Goal: Information Seeking & Learning: Learn about a topic

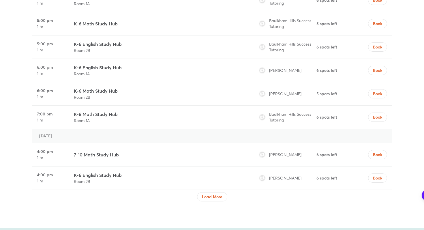
scroll to position [1935, 0]
click at [218, 192] on button "Load More" at bounding box center [212, 196] width 30 height 9
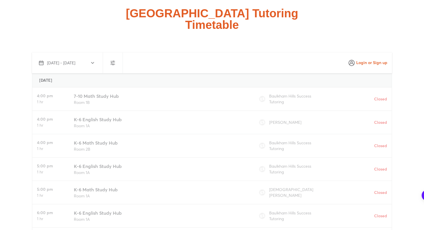
scroll to position [1523, 0]
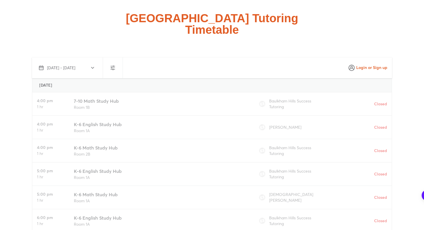
click at [117, 61] on button "button" at bounding box center [113, 68] width 14 height 14
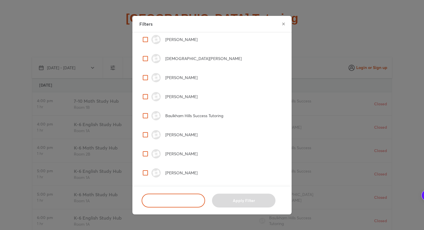
scroll to position [193, 0]
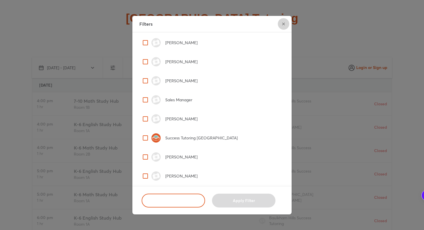
click at [281, 24] on icon "close" at bounding box center [283, 24] width 5 height 5
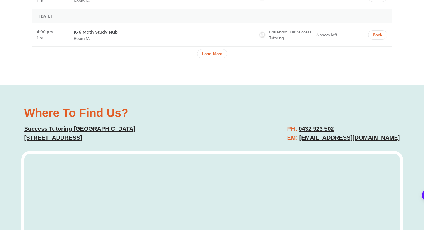
scroll to position [2602, 0]
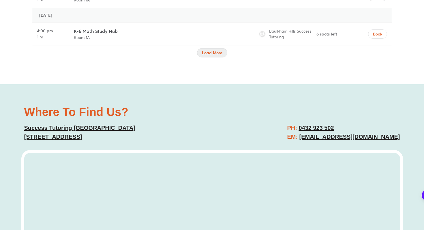
click at [206, 50] on span "Load More" at bounding box center [212, 53] width 20 height 6
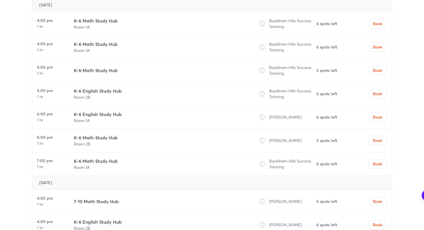
scroll to position [2614, 0]
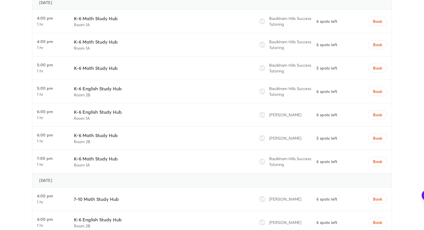
click at [105, 132] on h3 "K-6 Math Study Hub" at bounding box center [96, 135] width 44 height 7
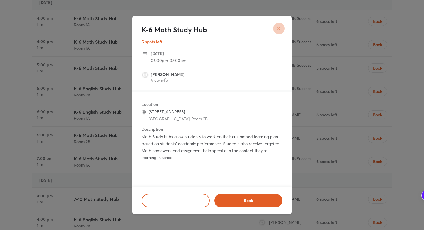
click at [279, 29] on icon "close" at bounding box center [278, 28] width 3 height 3
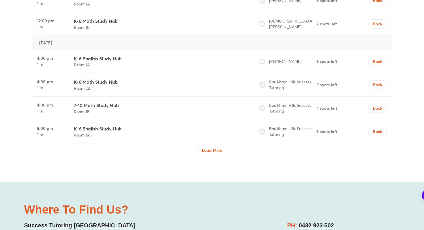
scroll to position [3000, 0]
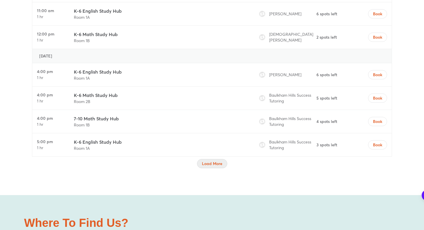
click at [217, 160] on span "Load More" at bounding box center [212, 163] width 20 height 6
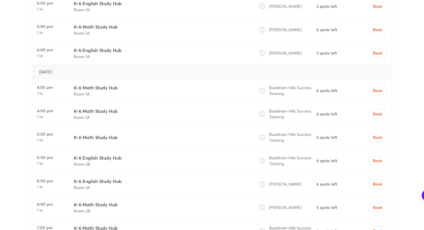
scroll to position [3291, 0]
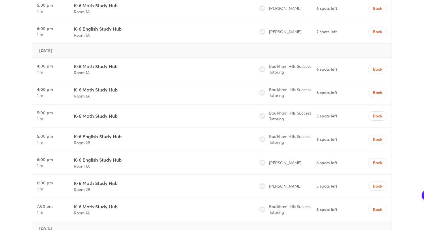
click at [277, 160] on span "Aneesh Makam" at bounding box center [285, 162] width 32 height 5
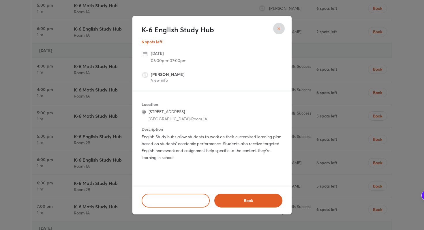
click at [161, 77] on link "View info" at bounding box center [159, 79] width 17 height 5
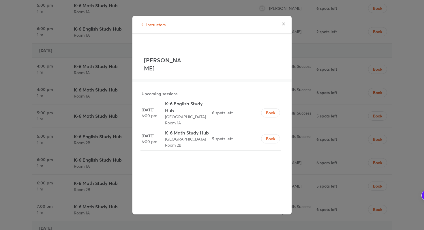
click at [281, 25] on button "button" at bounding box center [283, 24] width 12 height 12
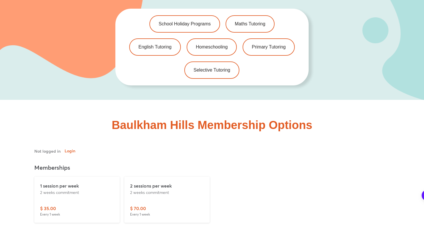
scroll to position [1280, 0]
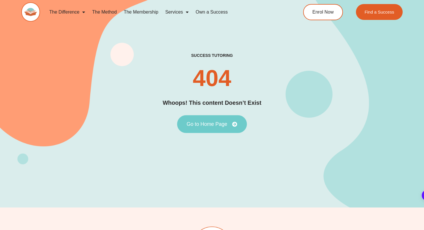
click at [222, 126] on span "Go to Home Page" at bounding box center [206, 123] width 41 height 5
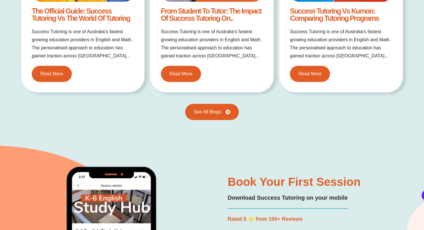
scroll to position [1222, 0]
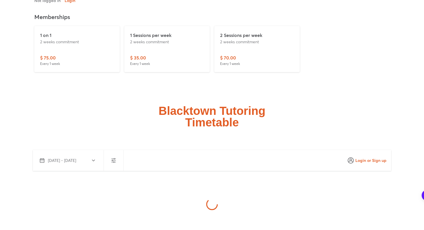
scroll to position [1442, 0]
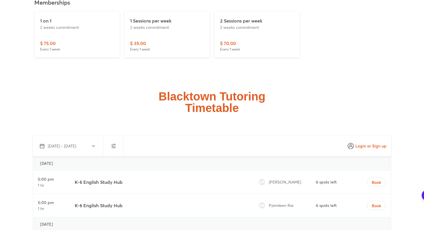
click at [111, 142] on icon "button" at bounding box center [113, 145] width 7 height 7
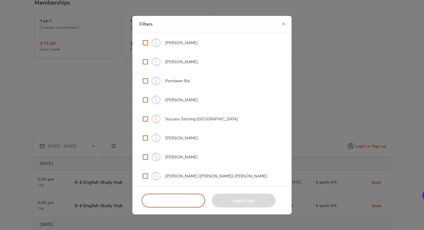
scroll to position [0, 0]
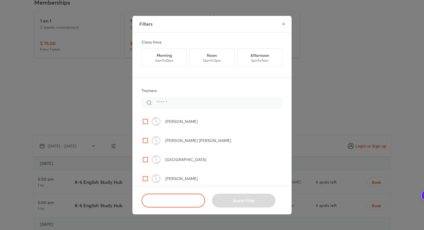
click at [288, 25] on button "close" at bounding box center [283, 24] width 12 height 12
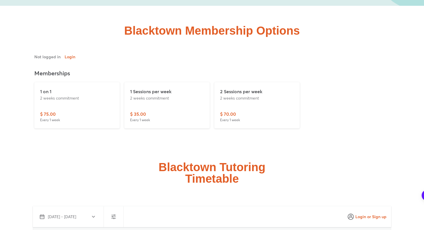
scroll to position [1371, 0]
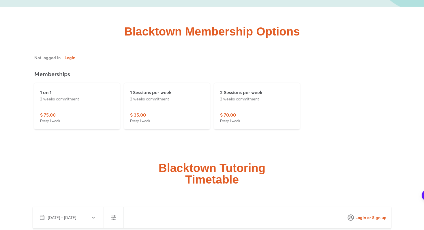
click at [198, 111] on div "$ 35.00 Every 1 week" at bounding box center [167, 117] width 74 height 12
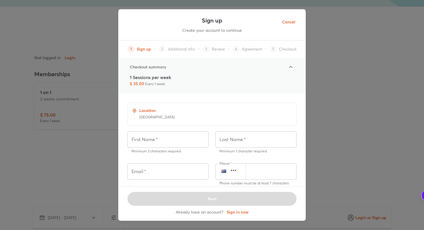
click at [291, 19] on span "Cancel" at bounding box center [288, 21] width 13 height 7
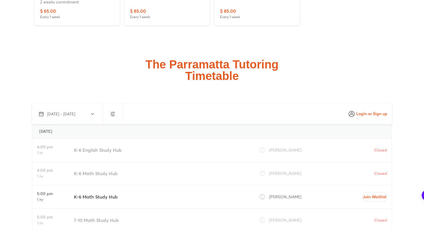
scroll to position [1667, 0]
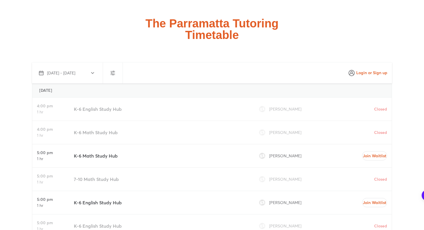
click at [116, 66] on button "button" at bounding box center [113, 73] width 14 height 14
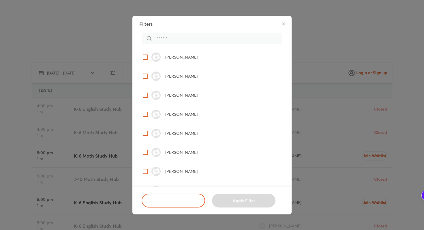
scroll to position [64, 0]
click at [184, 148] on span "[PERSON_NAME]" at bounding box center [216, 152] width 130 height 9
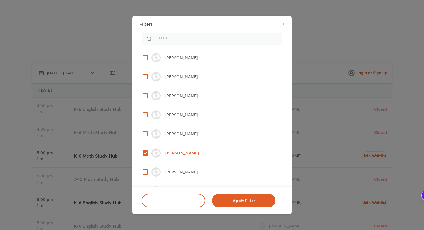
click at [239, 192] on div "Apply Filter" at bounding box center [243, 200] width 70 height 21
click at [247, 202] on span "Apply Filter" at bounding box center [243, 200] width 48 height 6
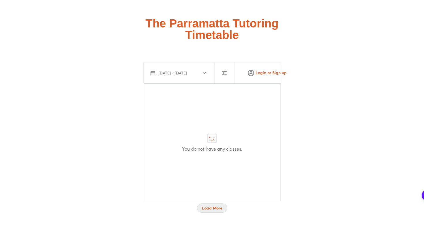
click at [211, 205] on span "Load More" at bounding box center [212, 208] width 20 height 6
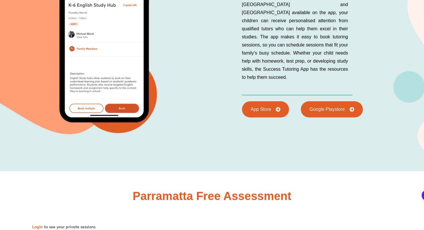
scroll to position [2499, 0]
